Goal: Find specific page/section: Find specific page/section

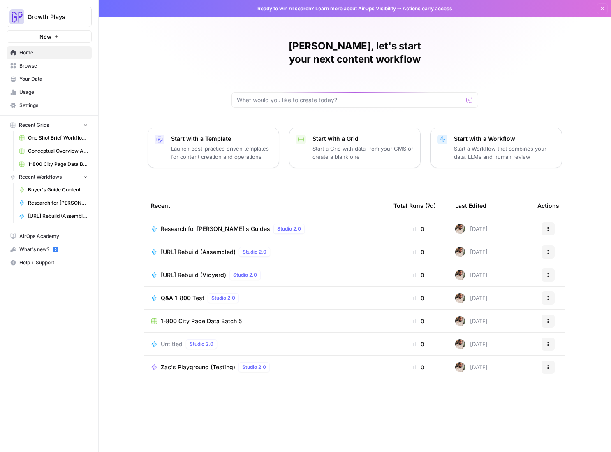
click at [32, 77] on span "Your Data" at bounding box center [53, 78] width 69 height 7
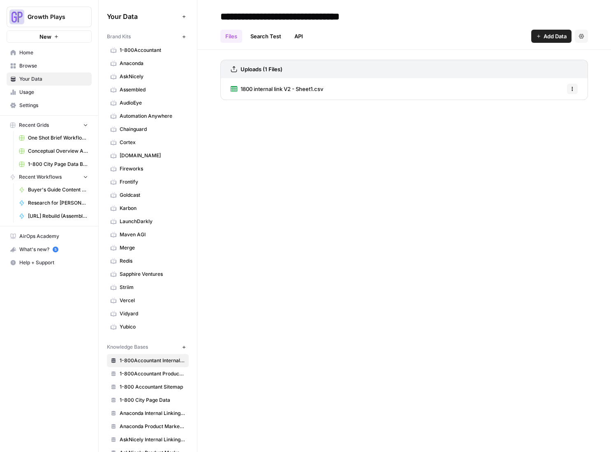
click at [53, 166] on span "1-800 City Page Data Batch 5" at bounding box center [58, 163] width 60 height 7
